Goal: Obtain resource: Download file/media

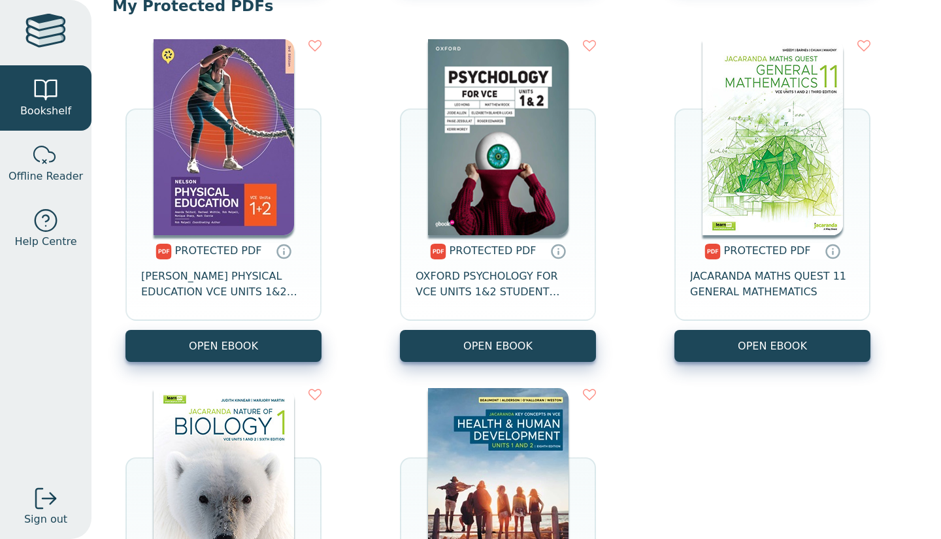
scroll to position [867, 0]
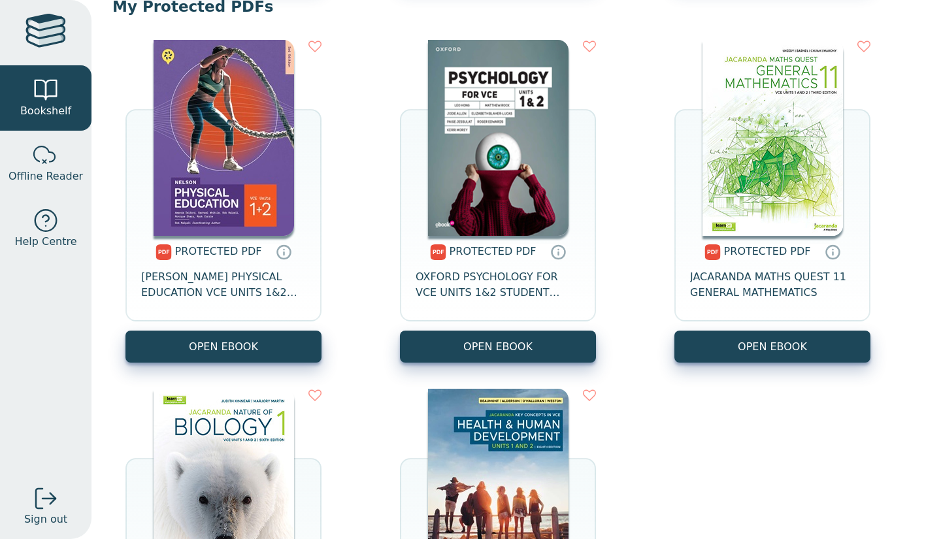
click at [279, 254] on icon at bounding box center [284, 252] width 16 height 16
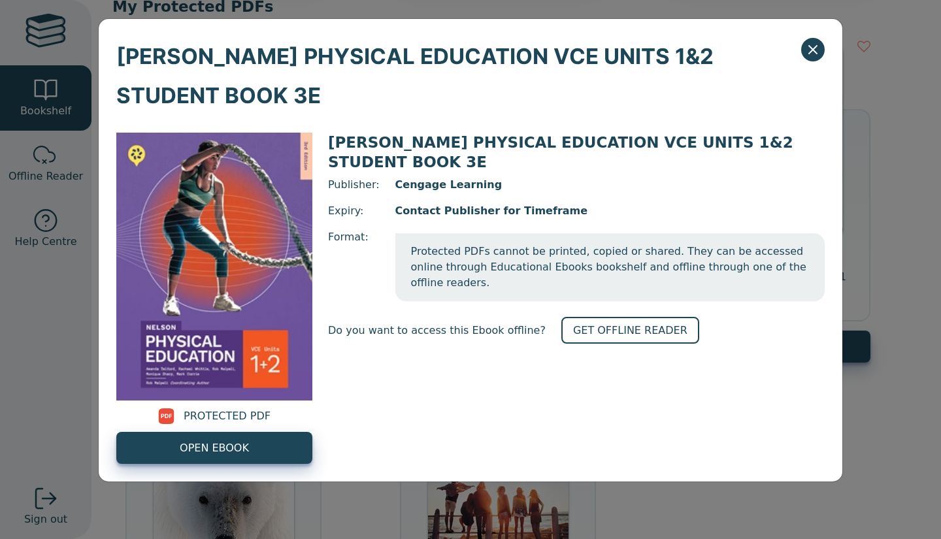
click at [227, 416] on span "PROTECTED PDF" at bounding box center [227, 416] width 87 height 16
click at [617, 317] on link "GET OFFLINE READER" at bounding box center [630, 330] width 138 height 27
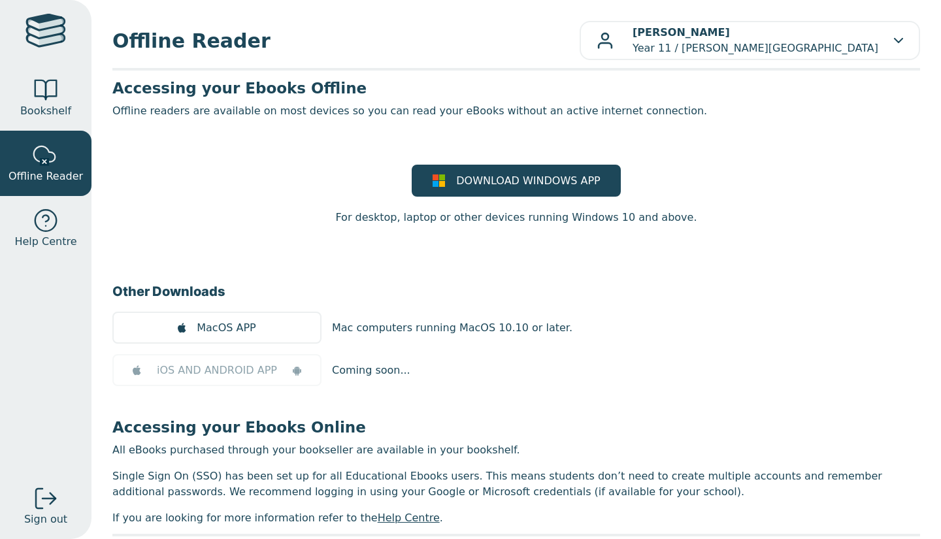
click at [569, 179] on span "DOWNLOAD WINDOWS APP" at bounding box center [528, 181] width 144 height 16
click at [48, 112] on span "Bookshelf" at bounding box center [45, 111] width 51 height 16
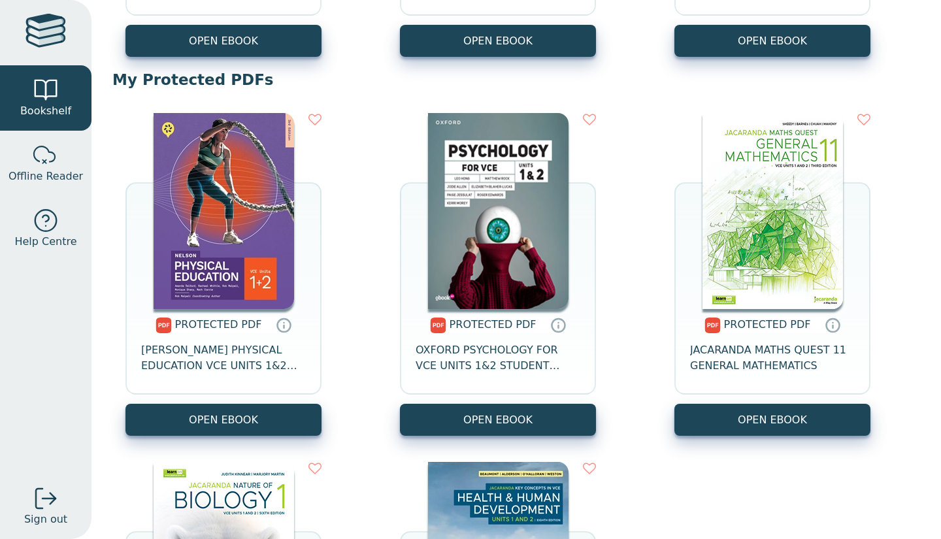
scroll to position [836, 0]
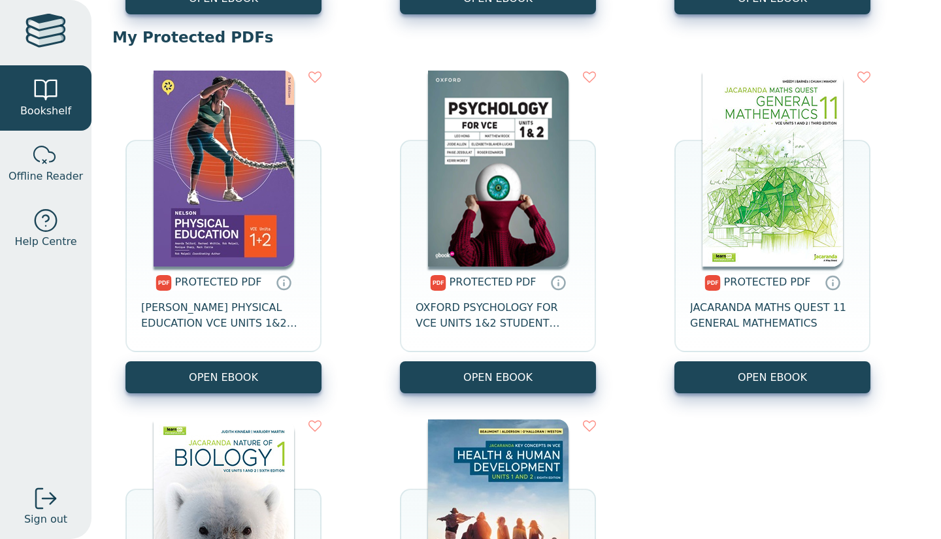
click at [201, 295] on div "PROTECTED PDF NELSON PHYSICAL EDUCATION VCE UNITS 1&2 STUDENT BOOK 3E" at bounding box center [223, 314] width 196 height 95
click at [201, 314] on span "NELSON PHYSICAL EDUCATION VCE UNITS 1&2 STUDENT BOOK 3E" at bounding box center [223, 315] width 165 height 31
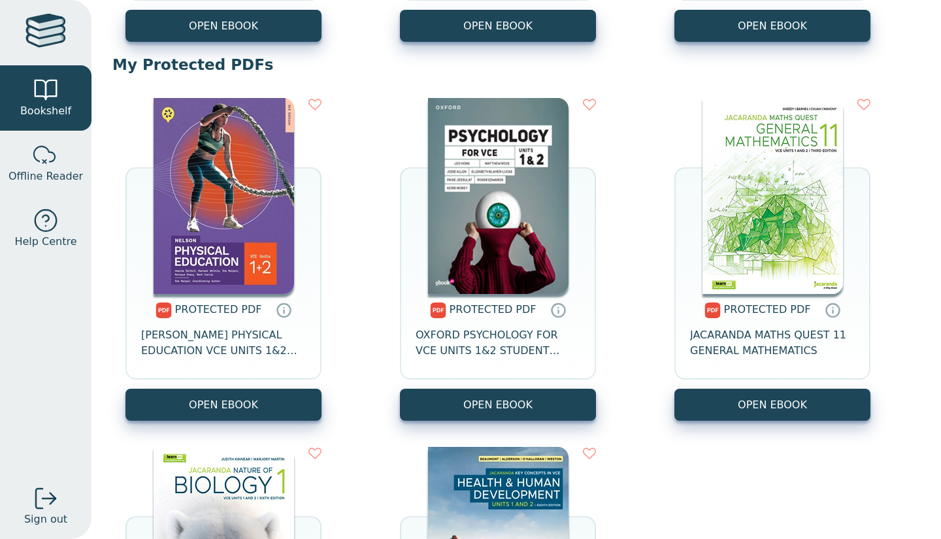
scroll to position [808, 0]
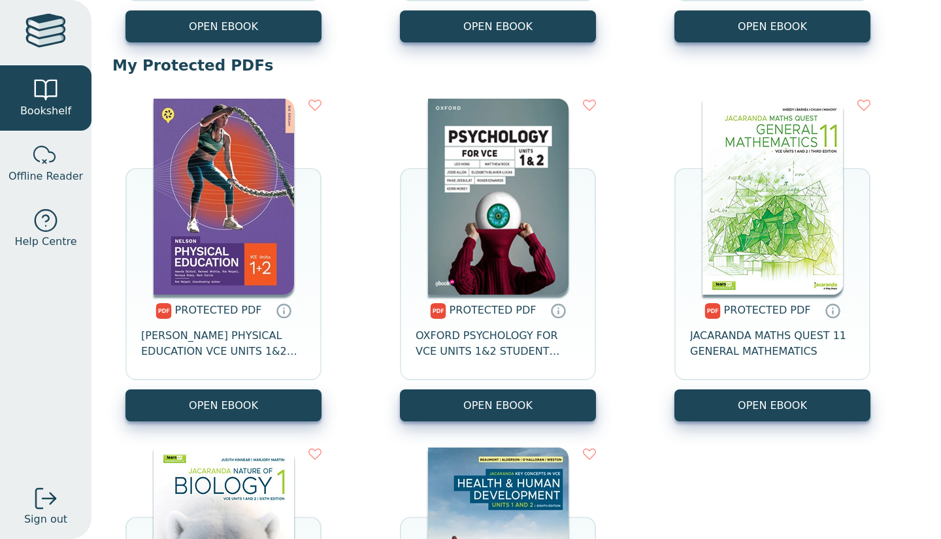
click at [205, 341] on span "NELSON PHYSICAL EDUCATION VCE UNITS 1&2 STUDENT BOOK 3E" at bounding box center [223, 343] width 165 height 31
drag, startPoint x: 141, startPoint y: 332, endPoint x: 297, endPoint y: 350, distance: 156.6
click at [297, 350] on span "NELSON PHYSICAL EDUCATION VCE UNITS 1&2 STUDENT BOOK 3E" at bounding box center [223, 343] width 165 height 31
click at [205, 271] on img at bounding box center [224, 197] width 140 height 196
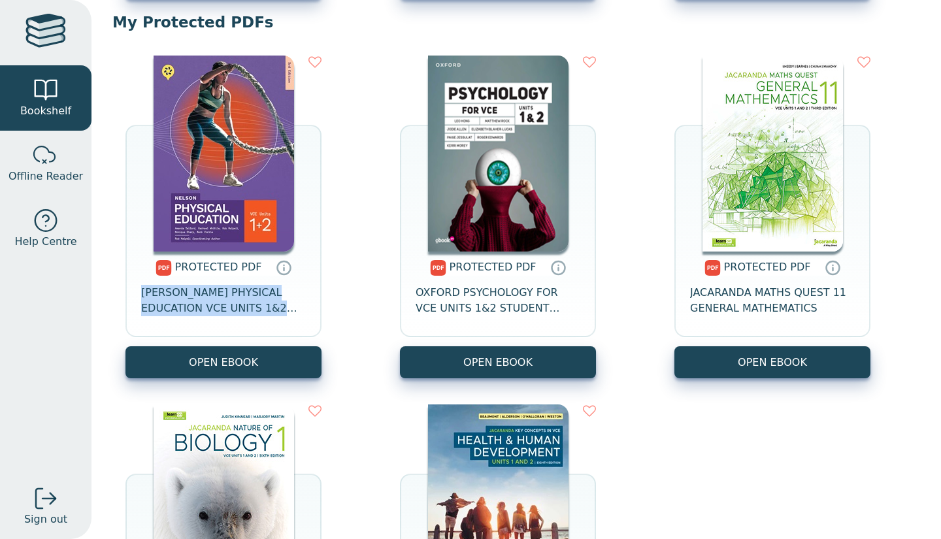
scroll to position [854, 0]
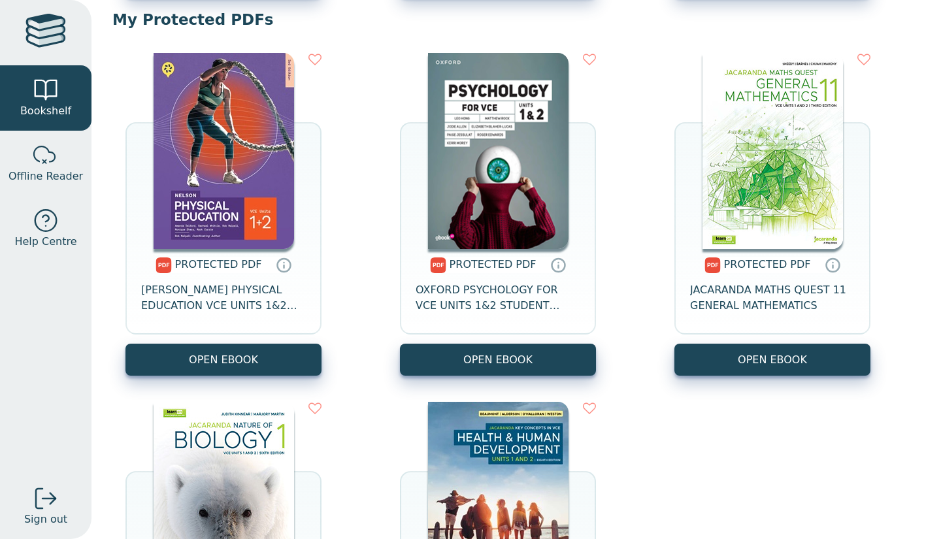
click at [233, 264] on span "PROTECTED PDF" at bounding box center [218, 264] width 87 height 12
click at [238, 248] on img at bounding box center [224, 151] width 140 height 196
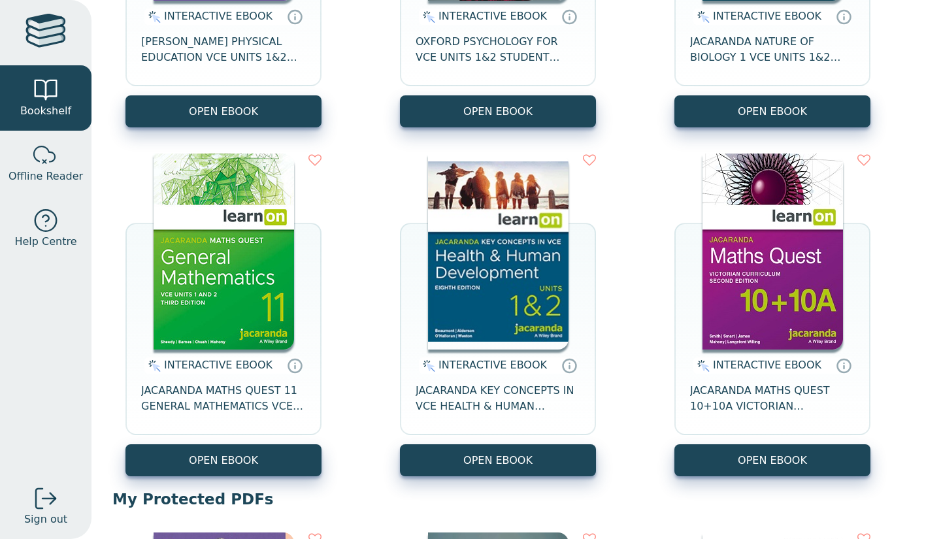
scroll to position [0, 0]
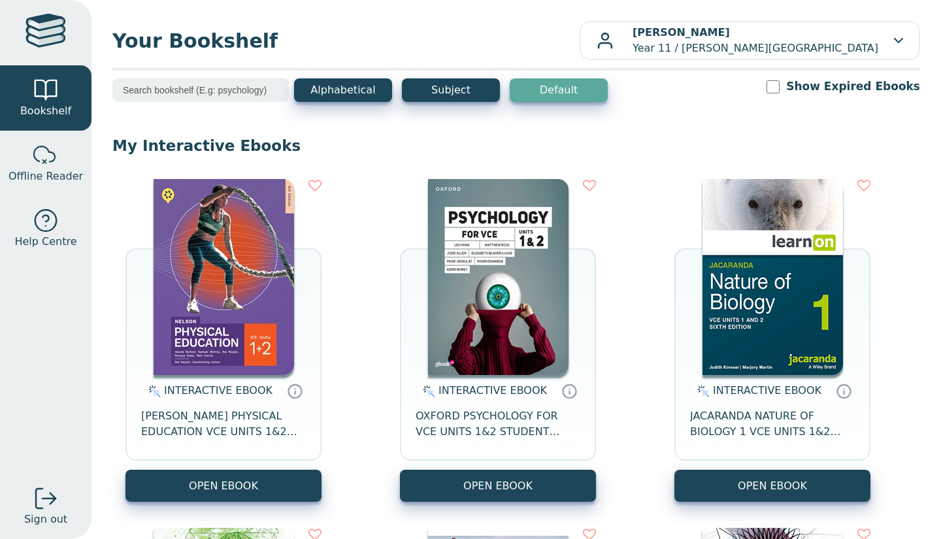
click at [153, 419] on span "NELSON PHYSICAL EDUCATION VCE UNITS 1&2 MINDTAP 3E" at bounding box center [223, 423] width 165 height 31
